Goal: Navigation & Orientation: Find specific page/section

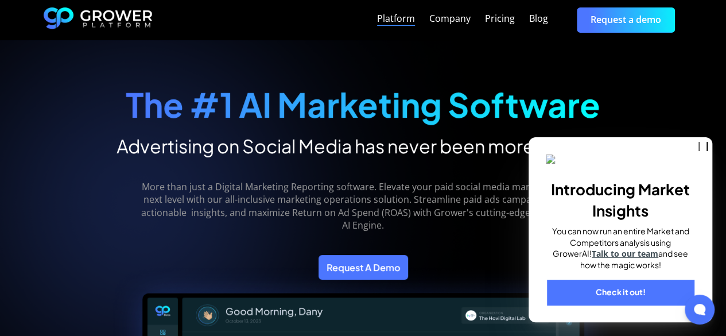
click at [393, 19] on div "Platform" at bounding box center [396, 18] width 38 height 11
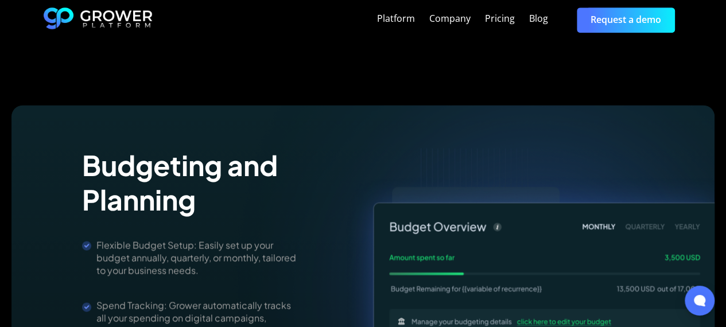
scroll to position [2922, 0]
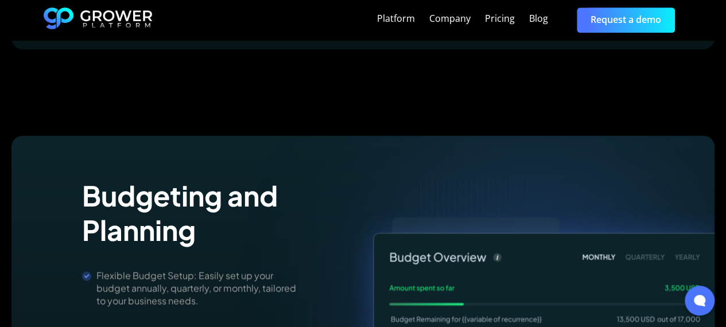
click at [106, 17] on img "home" at bounding box center [98, 19] width 109 height 25
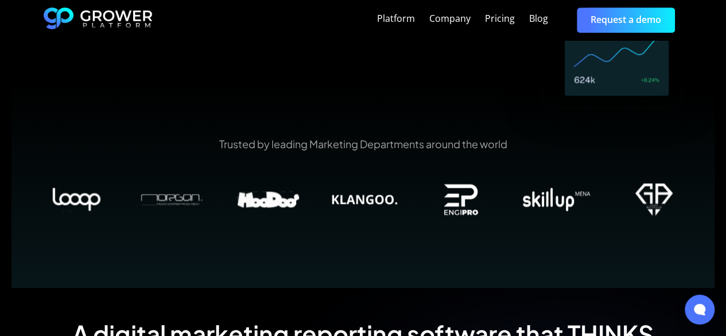
scroll to position [574, 0]
